Goal: Check status

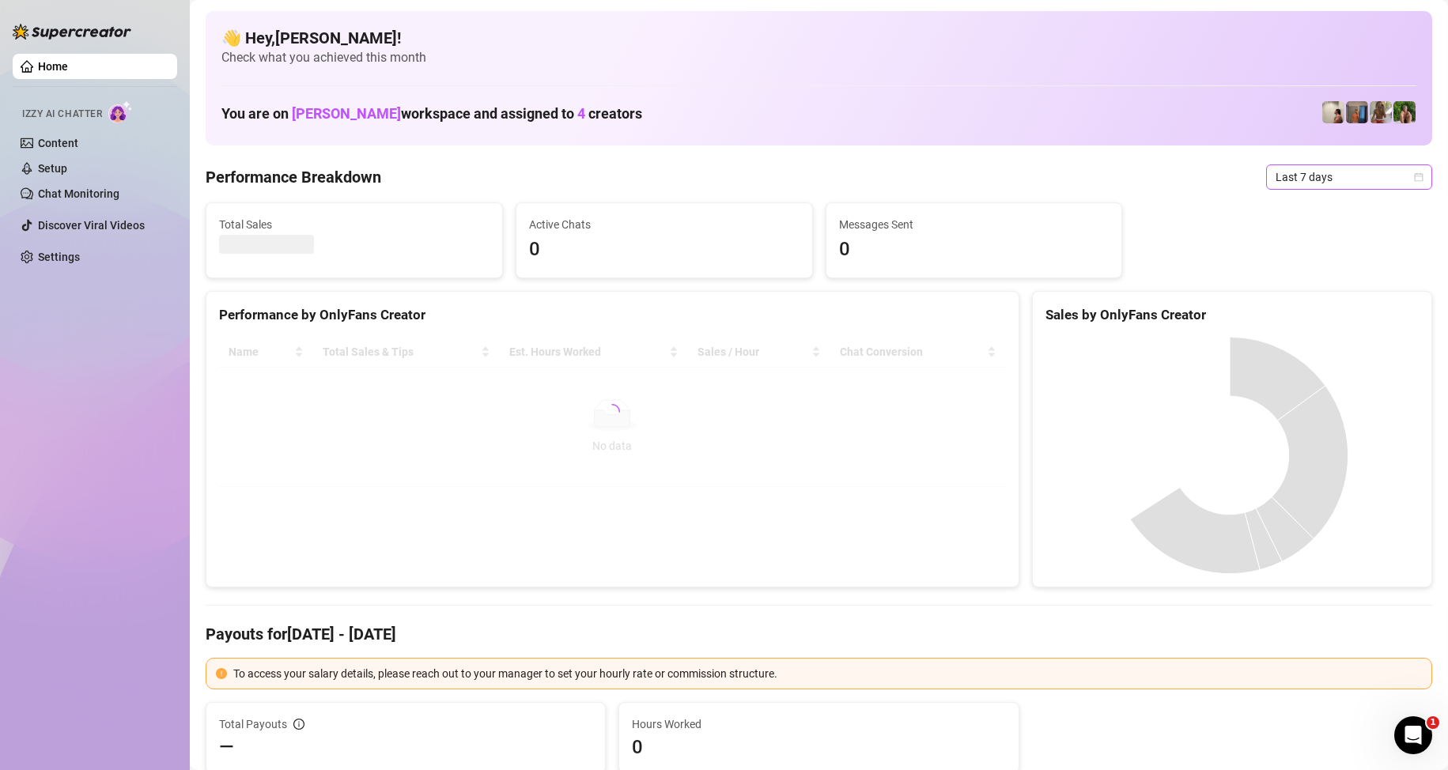
click at [1359, 172] on span "Last 7 days" at bounding box center [1349, 177] width 147 height 24
click at [1329, 313] on div "Custom date" at bounding box center [1335, 309] width 141 height 17
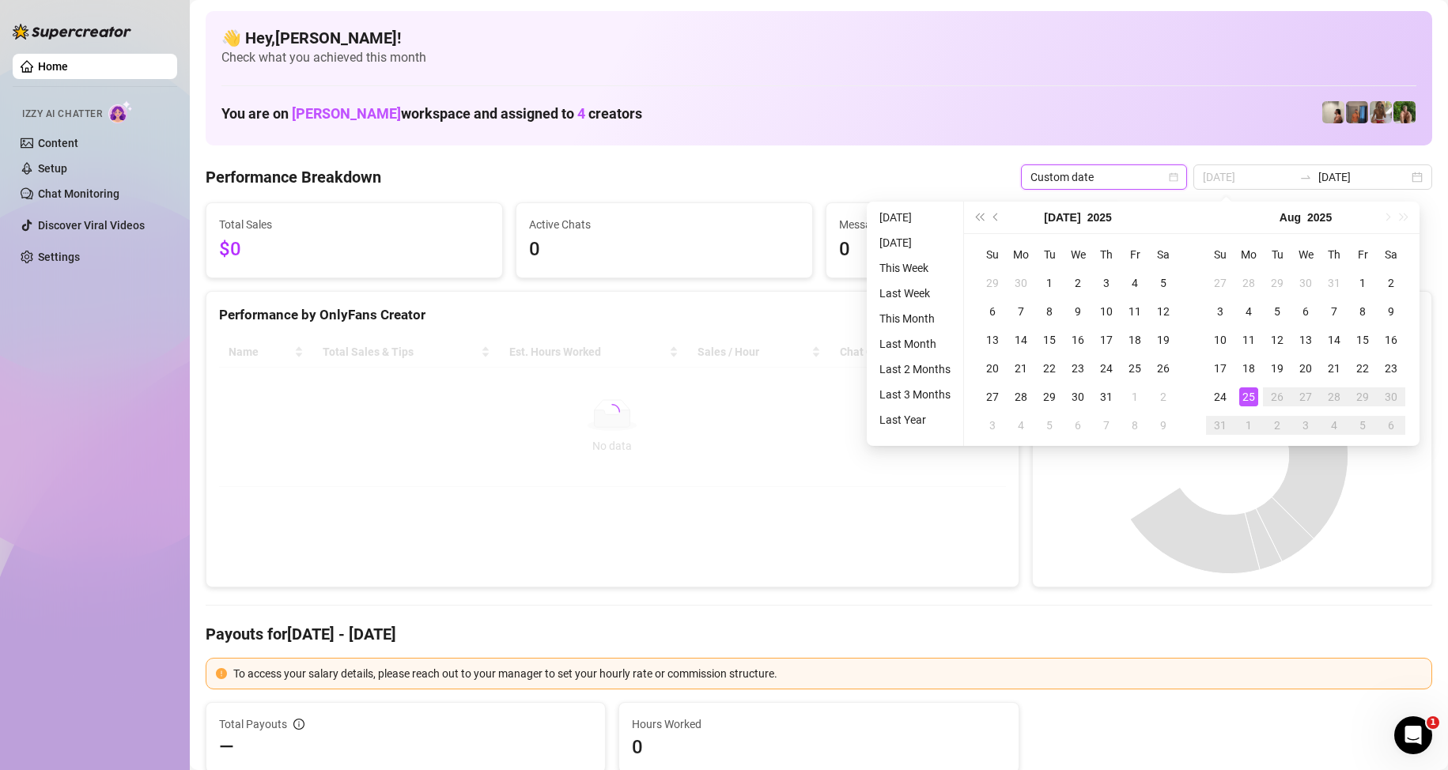
type input "[DATE]"
click at [1248, 396] on div "25" at bounding box center [1248, 396] width 19 height 19
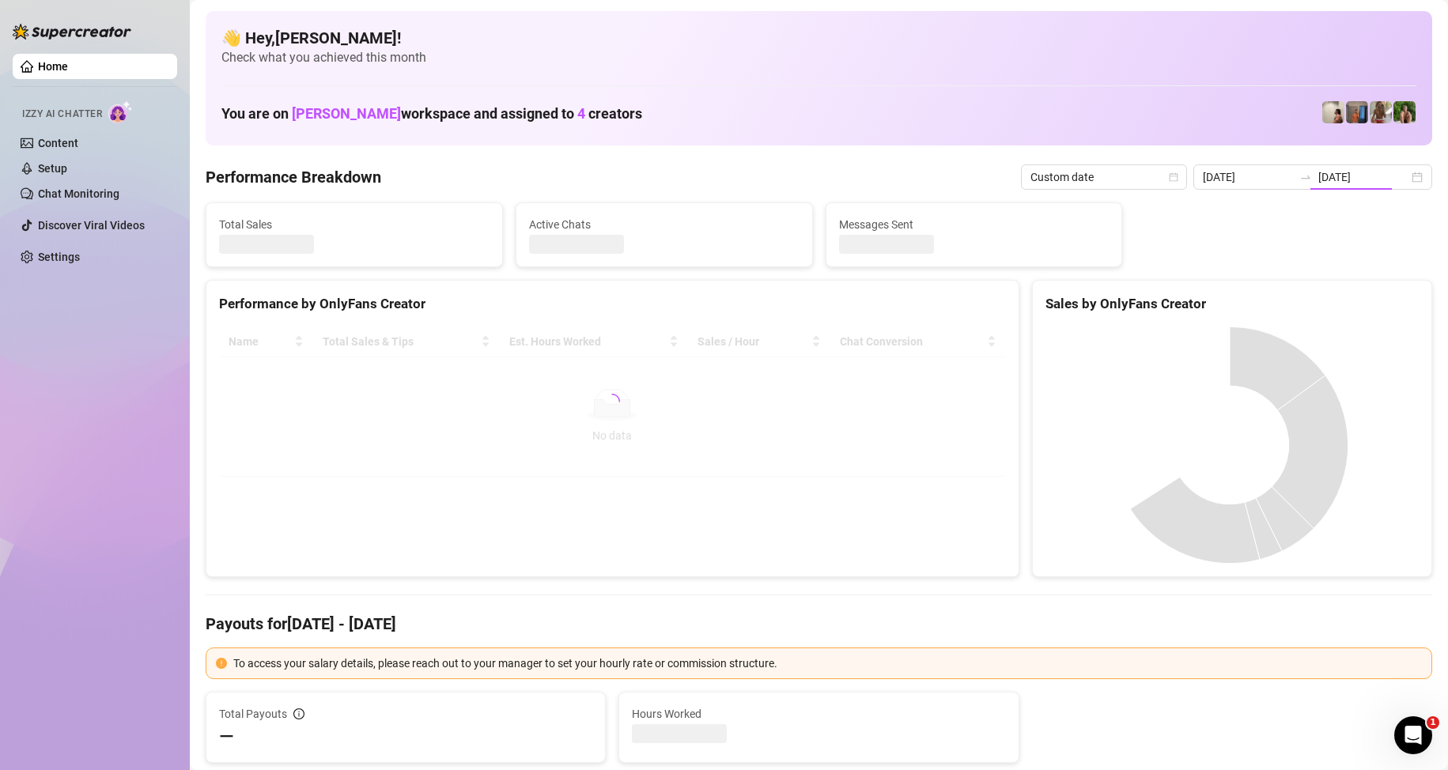
type input "[DATE]"
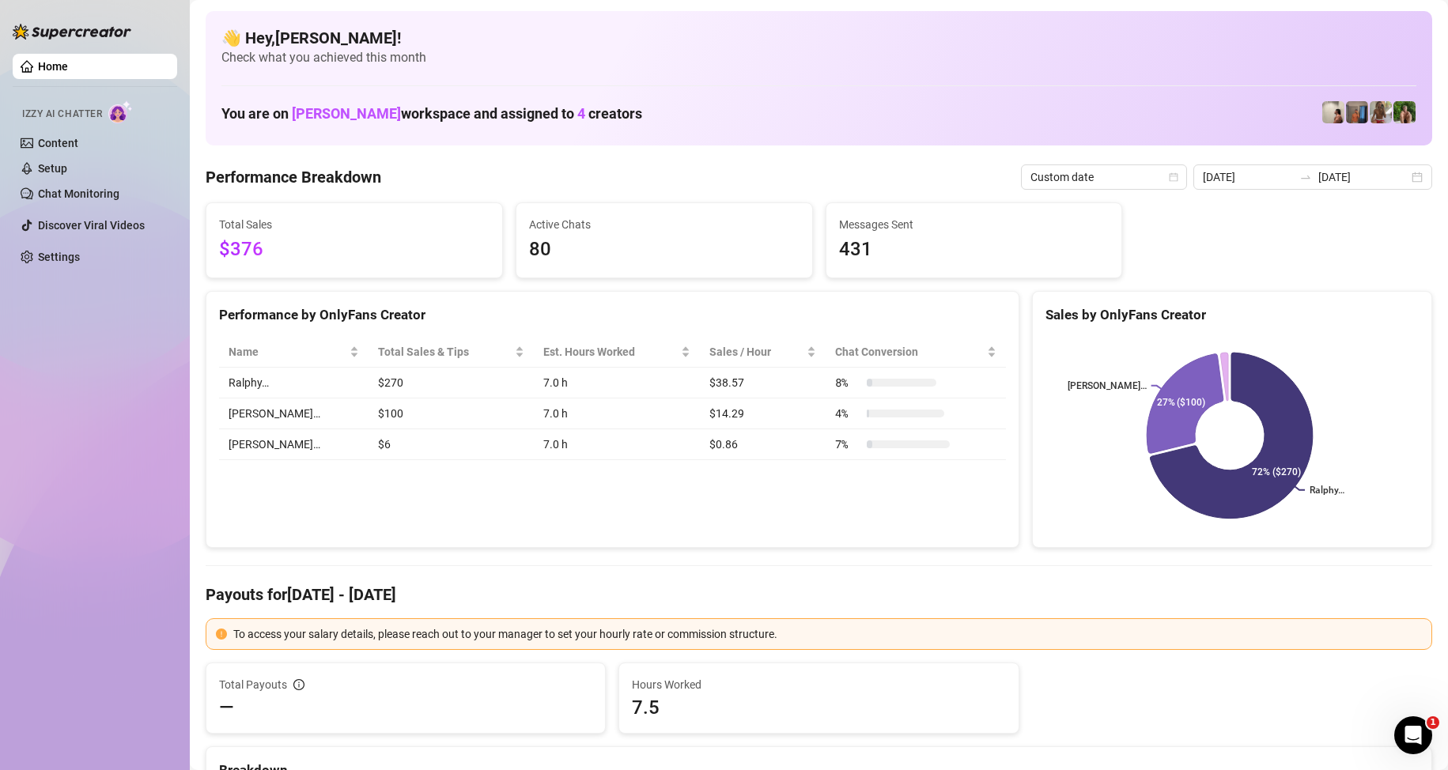
click at [600, 511] on div "Performance by OnlyFans Creator Name Total Sales & Tips Est. Hours Worked Sales…" at bounding box center [613, 420] width 814 height 258
